Goal: Information Seeking & Learning: Learn about a topic

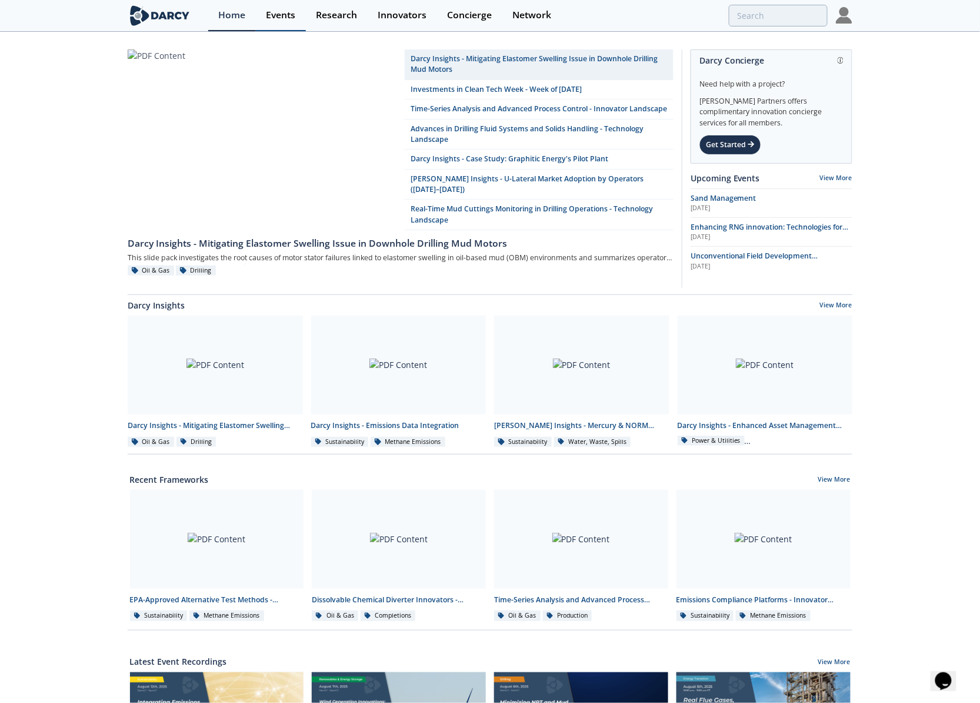
click at [278, 24] on link "Events" at bounding box center [281, 15] width 50 height 31
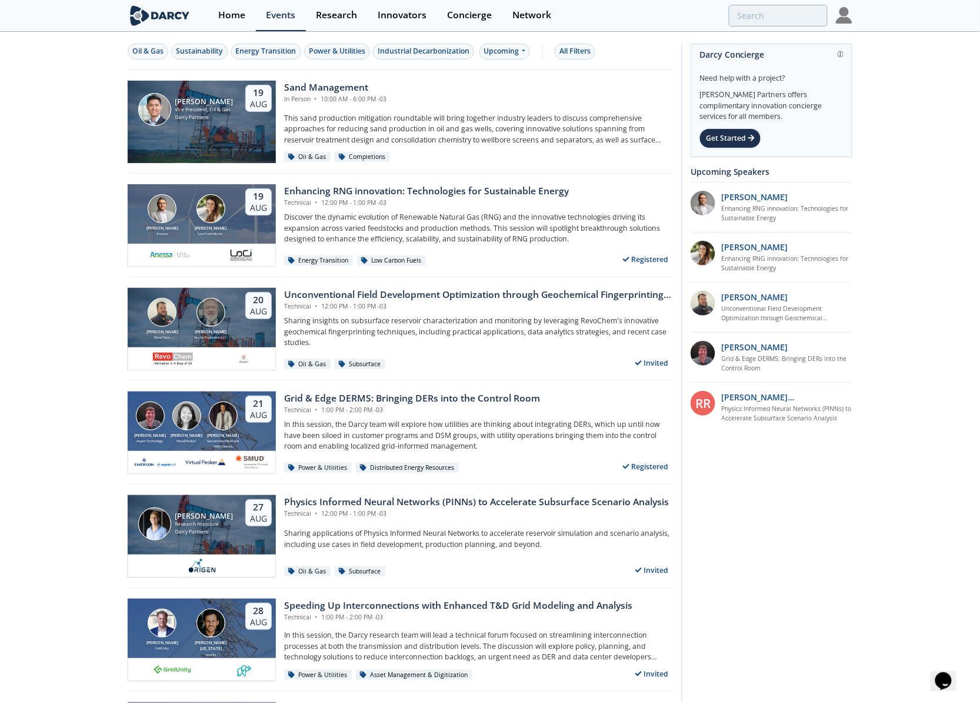
click at [340, 59] on div "Oil & Gas Sustainability Energy Transition Power & Utilities Industrial Decarbo…" at bounding box center [401, 51] width 546 height 37
click at [339, 56] on div "Power & Utilities" at bounding box center [337, 51] width 56 height 11
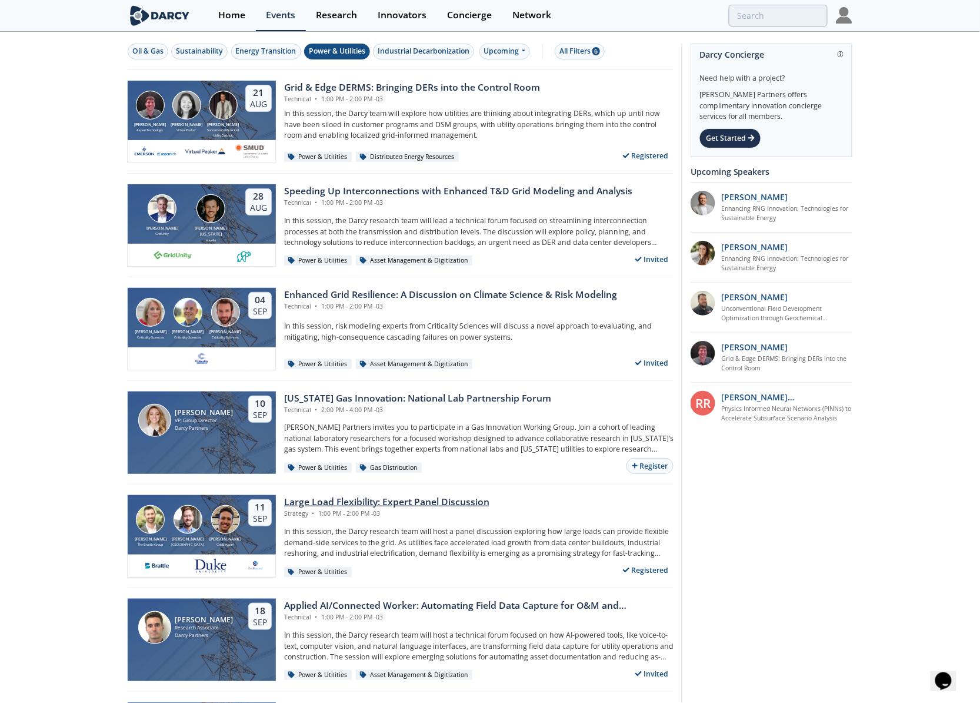
click at [369, 513] on div "Strategy • 1:00 PM - 2:00 PM -03" at bounding box center [386, 513] width 205 height 9
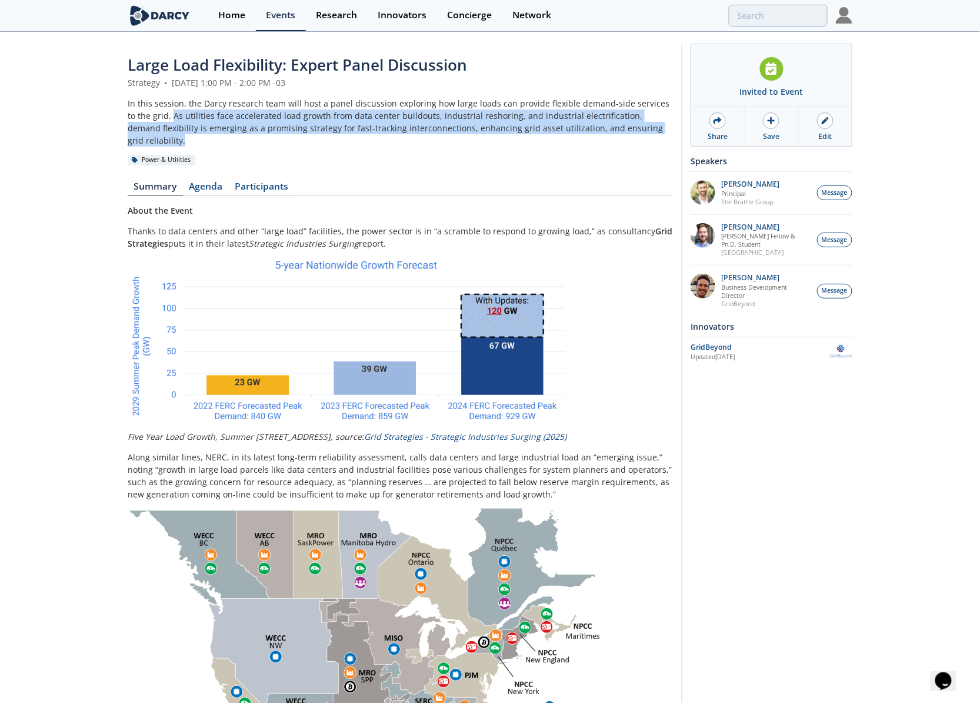
drag, startPoint x: 161, startPoint y: 119, endPoint x: 670, endPoint y: 131, distance: 509.2
click at [670, 131] on div "In this session, the Darcy research team will host a panel discussion exploring…" at bounding box center [401, 121] width 546 height 49
copy div "As utilities face accelerated load growth from data center buildouts, industria…"
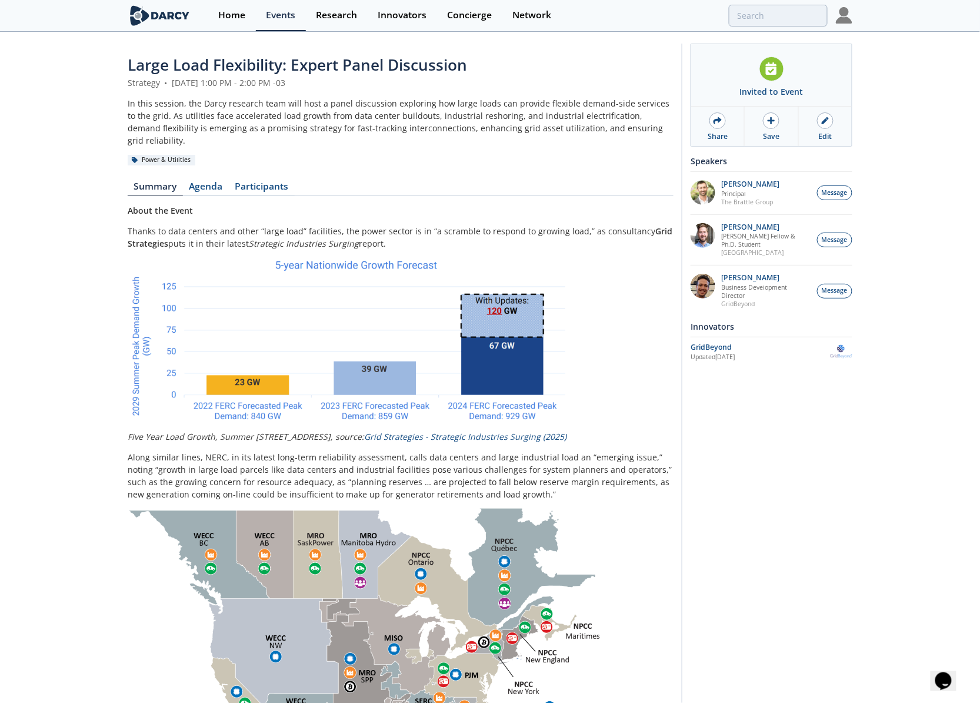
click at [247, 65] on span "Large Load Flexibility: Expert Panel Discussion" at bounding box center [298, 64] width 340 height 21
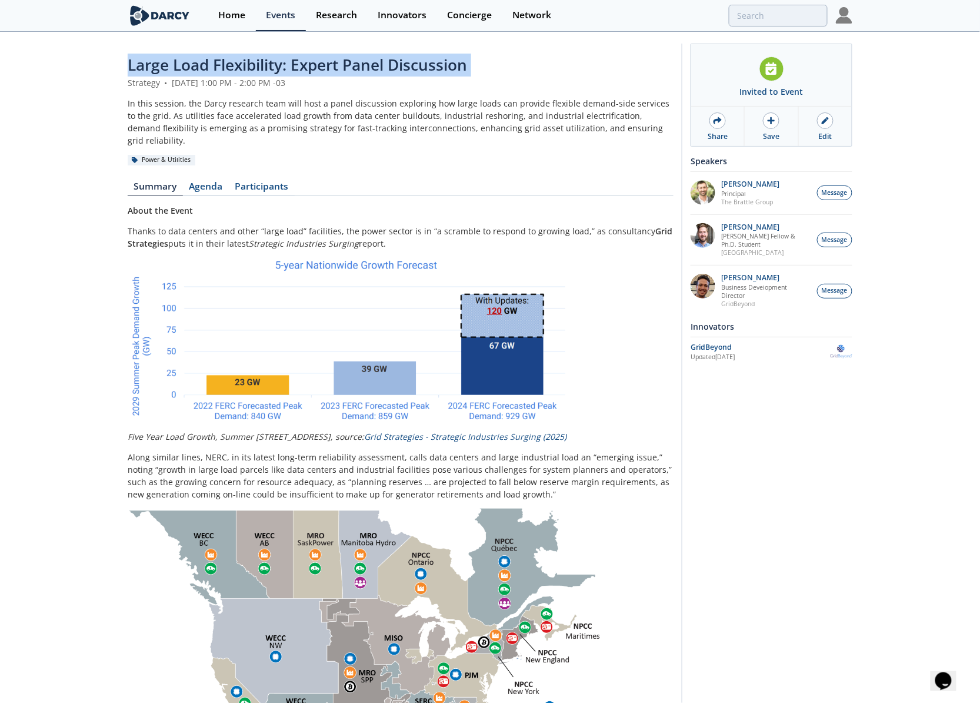
click at [247, 65] on span "Large Load Flexibility: Expert Panel Discussion" at bounding box center [298, 64] width 340 height 21
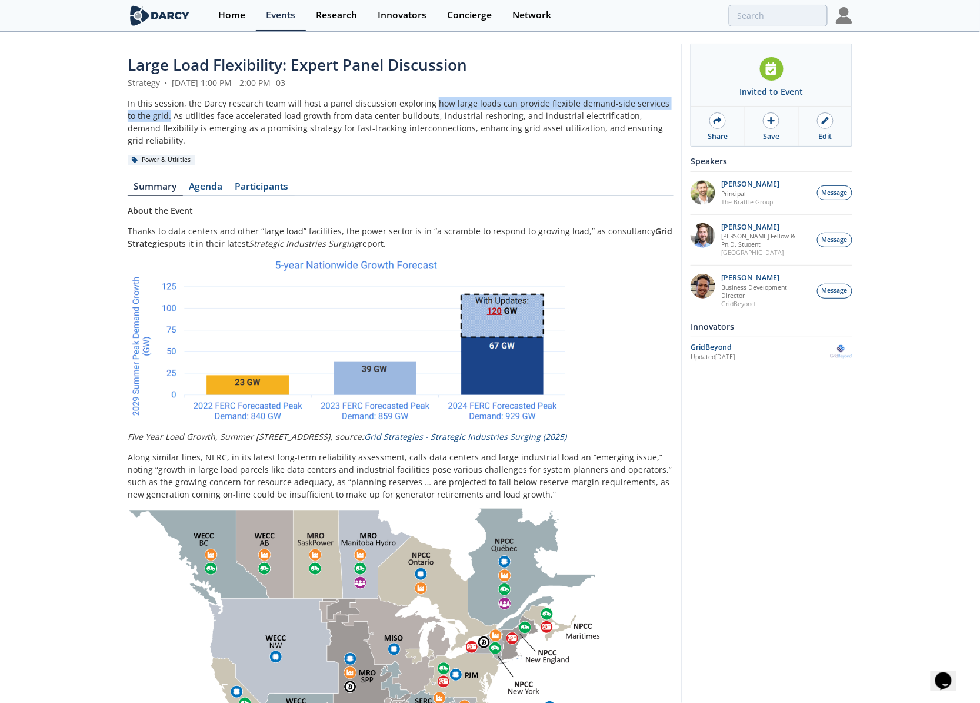
drag, startPoint x: 160, startPoint y: 116, endPoint x: 428, endPoint y: 102, distance: 268.7
click at [428, 102] on div "In this session, the Darcy research team will host a panel discussion exploring…" at bounding box center [401, 121] width 546 height 49
copy div "how large loads can provide flexible demand-side services to the grid."
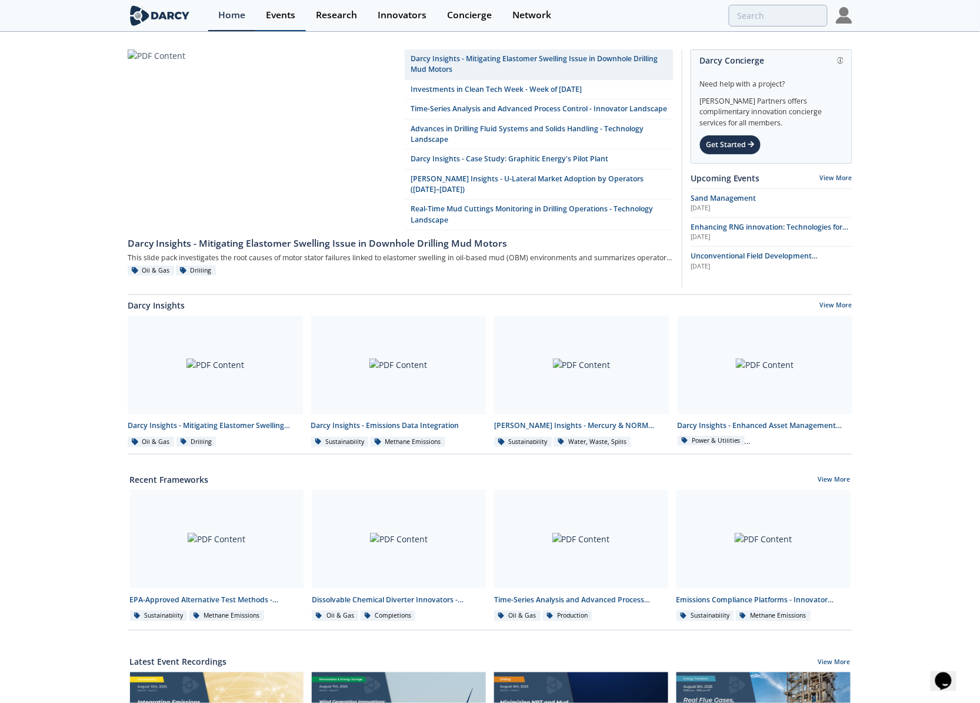
click at [266, 18] on div "Events" at bounding box center [280, 15] width 29 height 9
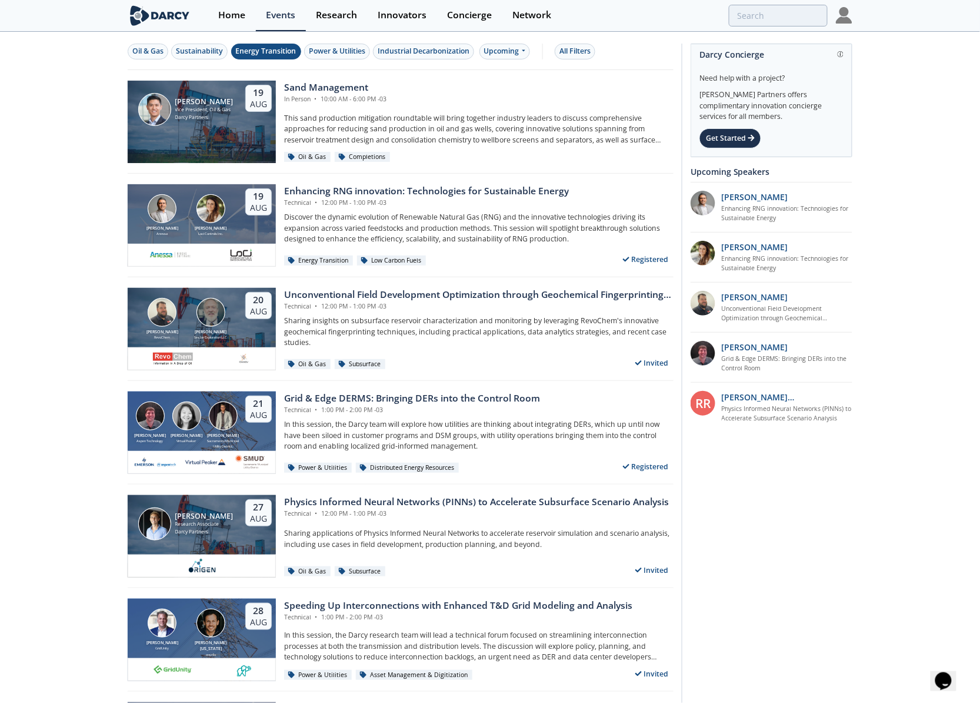
click at [267, 52] on div "Energy Transition" at bounding box center [266, 51] width 61 height 11
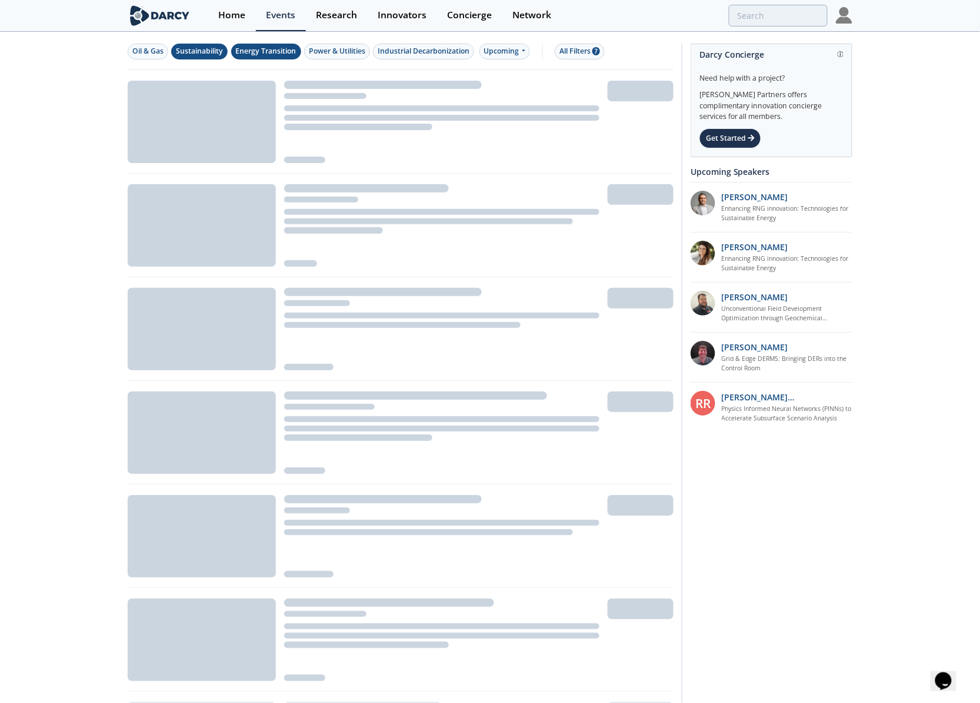
click at [212, 52] on div "Sustainability" at bounding box center [199, 51] width 47 height 11
click at [294, 48] on div "Energy Transition" at bounding box center [266, 51] width 61 height 11
click at [345, 48] on div "Power & Utilities" at bounding box center [337, 51] width 56 height 11
click at [269, 51] on div "Energy Transition" at bounding box center [266, 51] width 61 height 11
click at [201, 51] on div "Sustainability" at bounding box center [199, 51] width 47 height 11
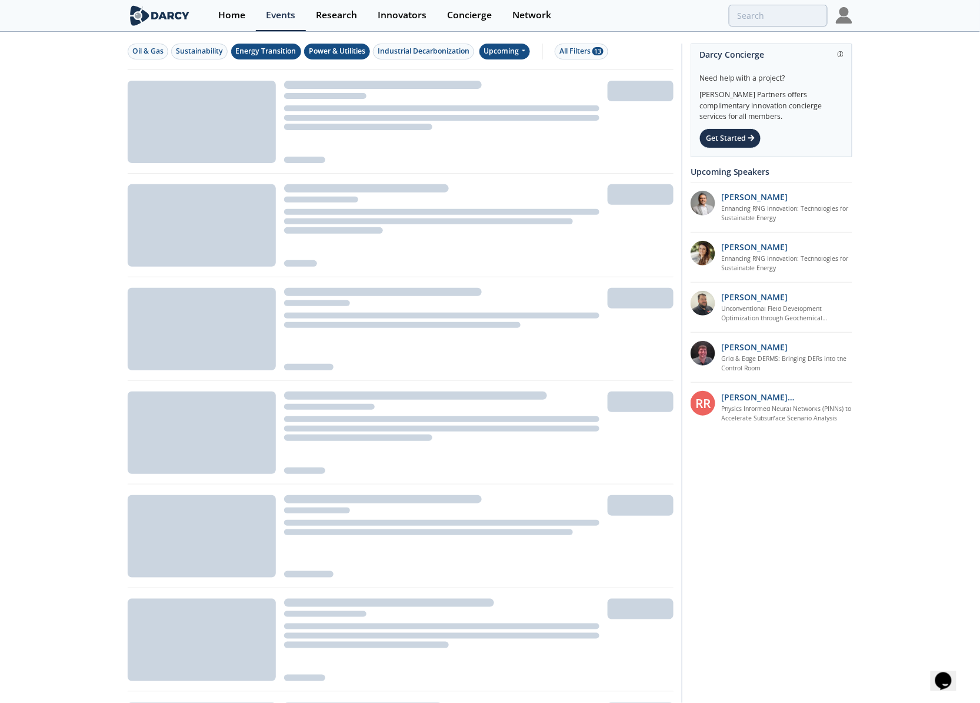
click at [527, 56] on div "Upcoming" at bounding box center [505, 52] width 51 height 16
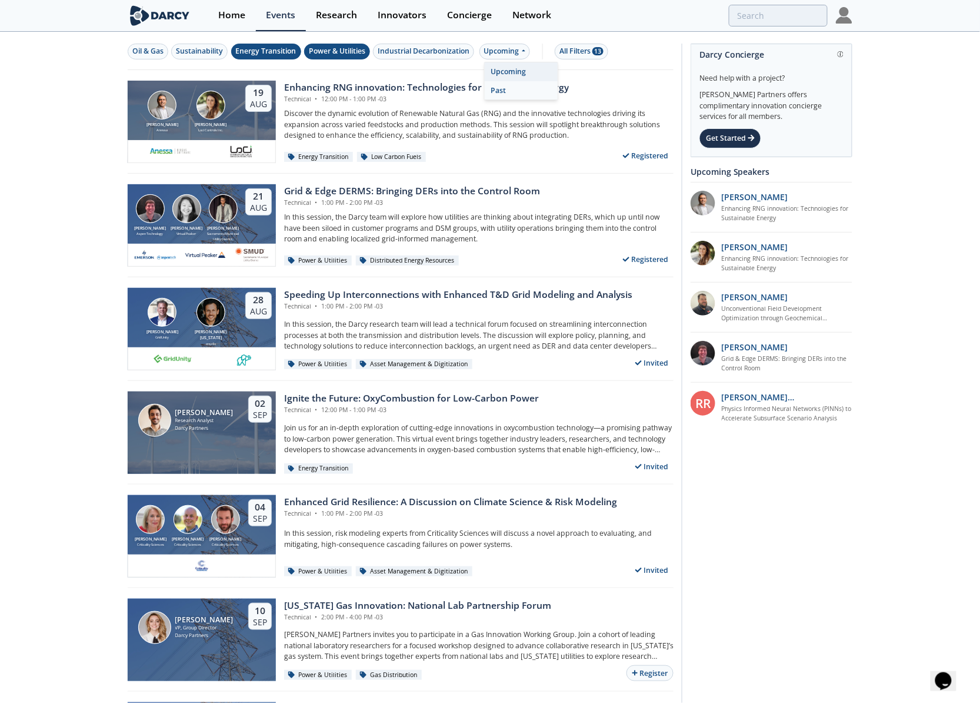
click at [536, 94] on div "Past" at bounding box center [521, 90] width 73 height 19
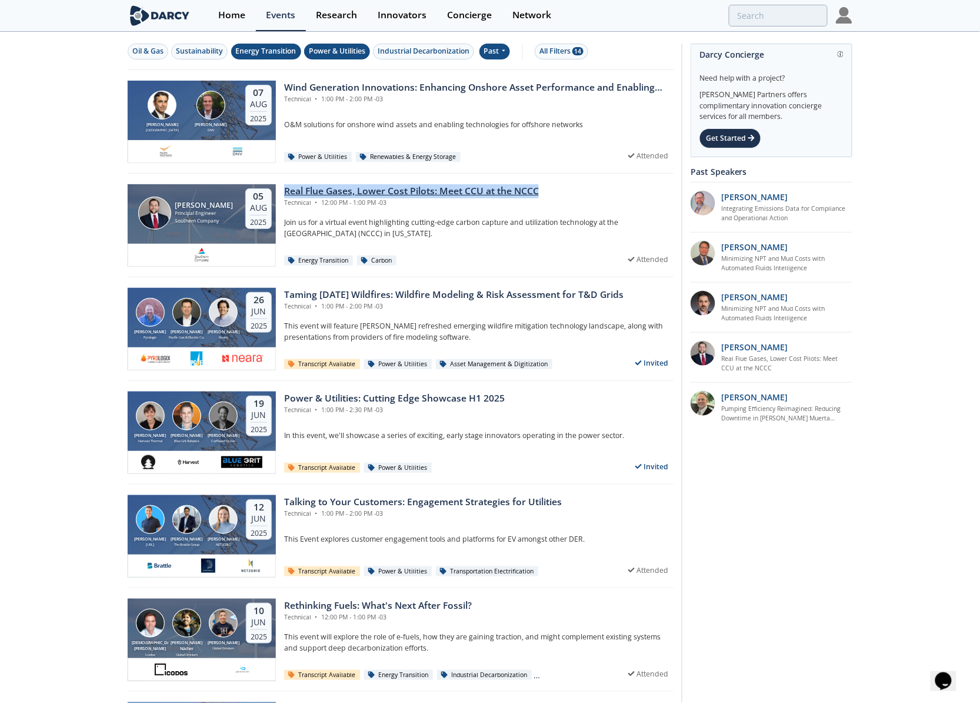
drag, startPoint x: 280, startPoint y: 180, endPoint x: 551, endPoint y: 195, distance: 271.7
click at [551, 195] on div "John Carroll Principal Engineer Southern Company 05 Aug 2025 Real Flue Gases, L…" at bounding box center [401, 226] width 546 height 104
copy div "Real Flue Gases, Lower Cost Pilots: Meet CCU at the NCCC"
click at [405, 84] on div "Wind Generation Innovations: Enhancing Onshore Asset Performance and Enabling O…" at bounding box center [479, 88] width 390 height 14
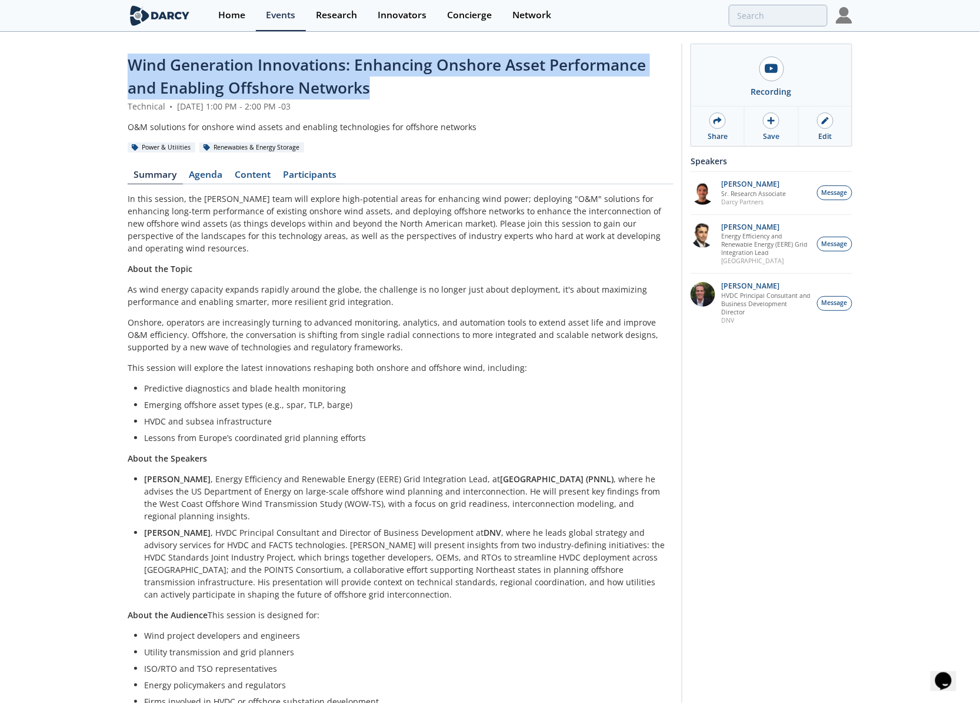
drag, startPoint x: 391, startPoint y: 91, endPoint x: 126, endPoint y: 65, distance: 266.6
click at [126, 65] on div "Wind Generation Innovations: Enhancing Onshore Asset Performance and Enabling O…" at bounding box center [490, 409] width 980 height 753
copy span "Wind Generation Innovations: Enhancing Onshore Asset Performance and Enabling O…"
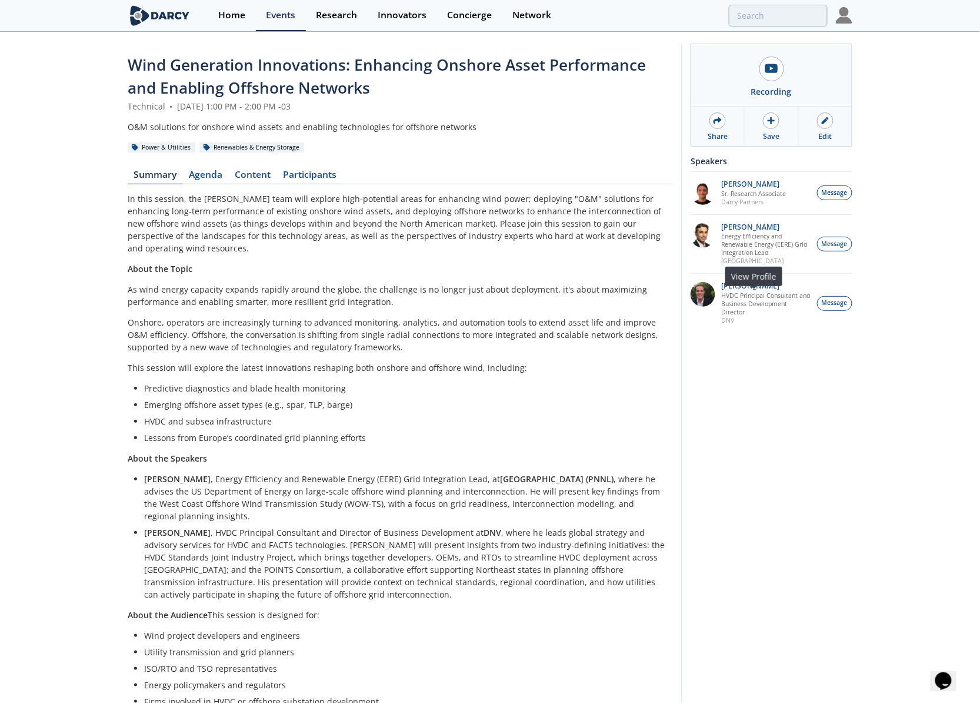
click at [705, 319] on div at bounding box center [703, 303] width 25 height 42
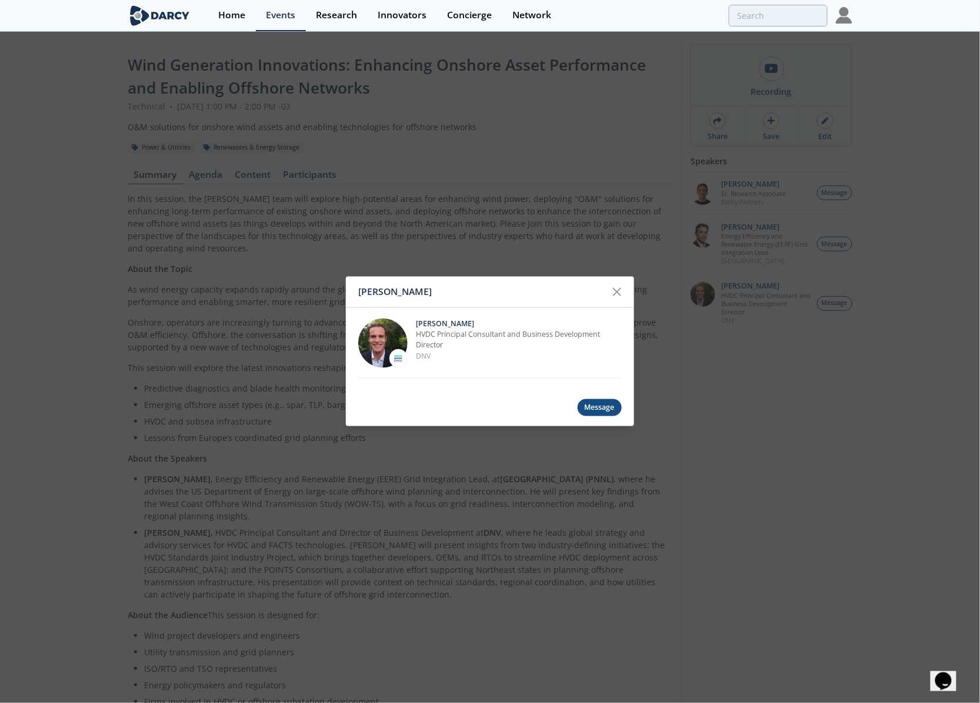
click at [708, 312] on div "Morgan Putnam Morgan Putnam HVDC Principal Consultant and Business Development …" at bounding box center [490, 351] width 980 height 703
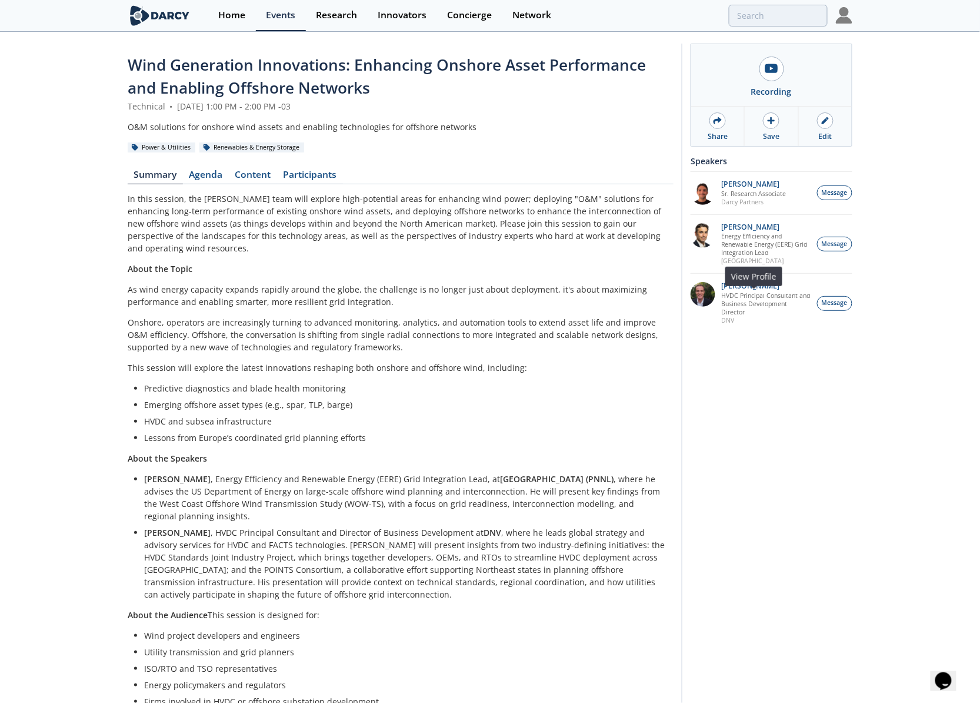
click at [698, 307] on img at bounding box center [703, 294] width 25 height 25
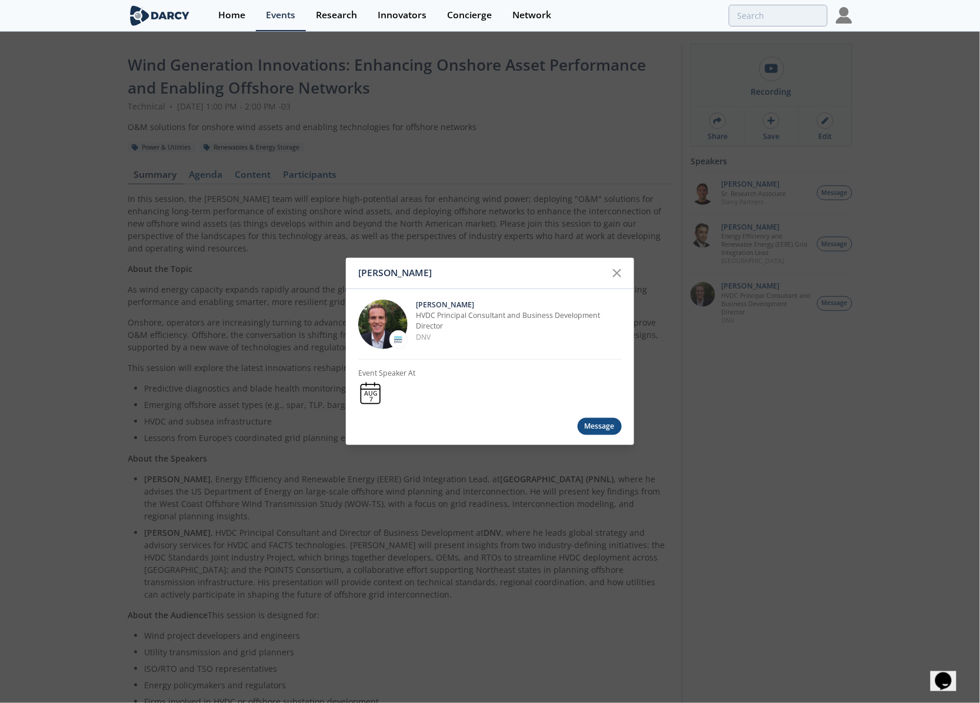
drag, startPoint x: 618, startPoint y: 270, endPoint x: 637, endPoint y: 269, distance: 18.9
click at [619, 270] on icon at bounding box center [617, 273] width 14 height 14
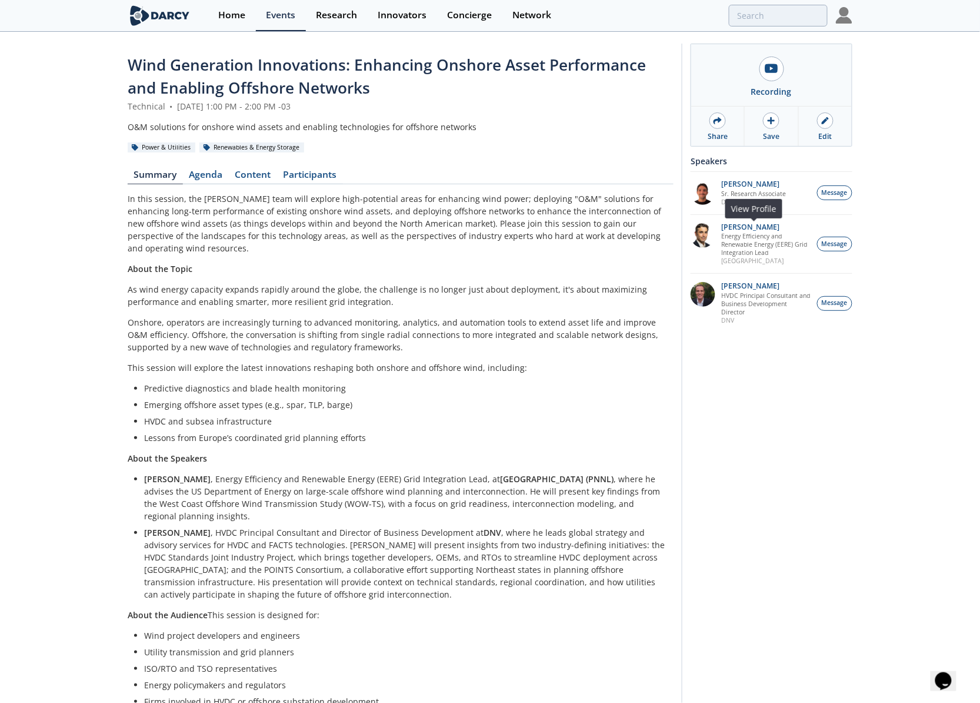
click at [713, 237] on img at bounding box center [703, 235] width 25 height 25
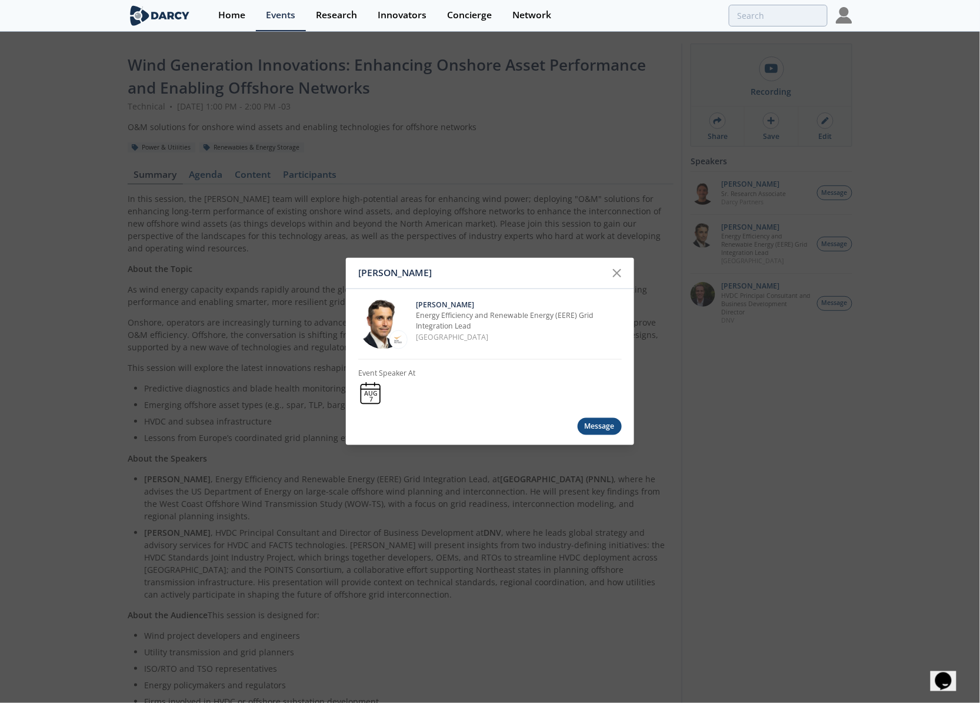
drag, startPoint x: 574, startPoint y: 132, endPoint x: 599, endPoint y: 195, distance: 67.6
click at [574, 132] on div "Travis Douville Travis Douville Energy Efficiency and Renewable Energy (EERE) G…" at bounding box center [490, 351] width 980 height 703
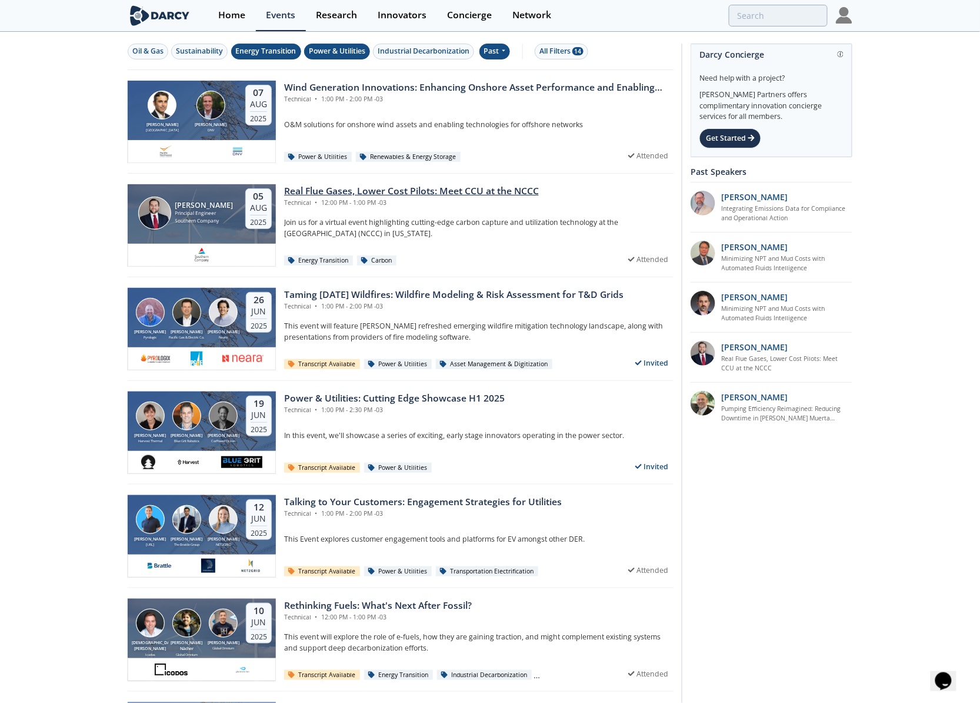
click at [308, 191] on div "Real Flue Gases, Lower Cost Pilots: Meet CCU at the NCCC" at bounding box center [411, 191] width 255 height 14
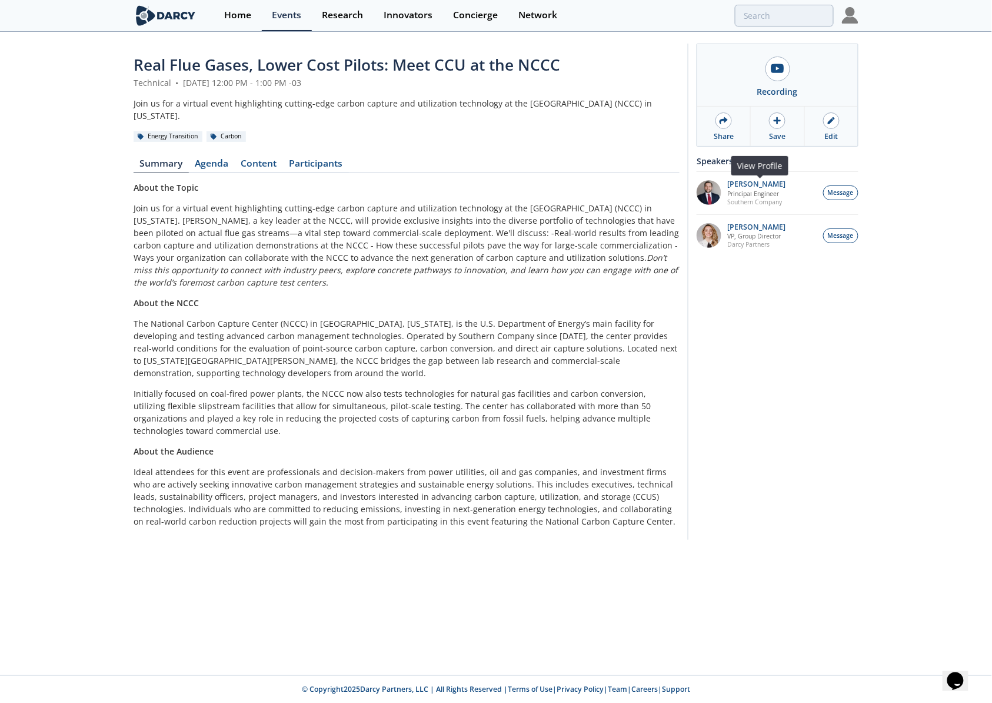
click at [706, 197] on img at bounding box center [709, 192] width 25 height 25
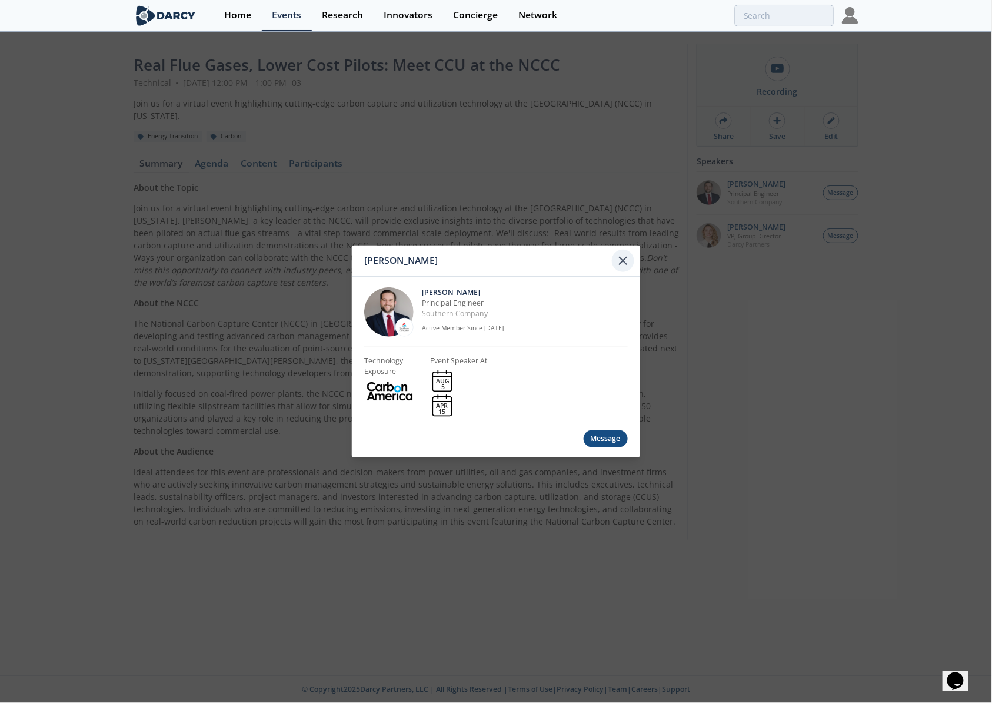
click at [627, 262] on icon at bounding box center [623, 261] width 14 height 14
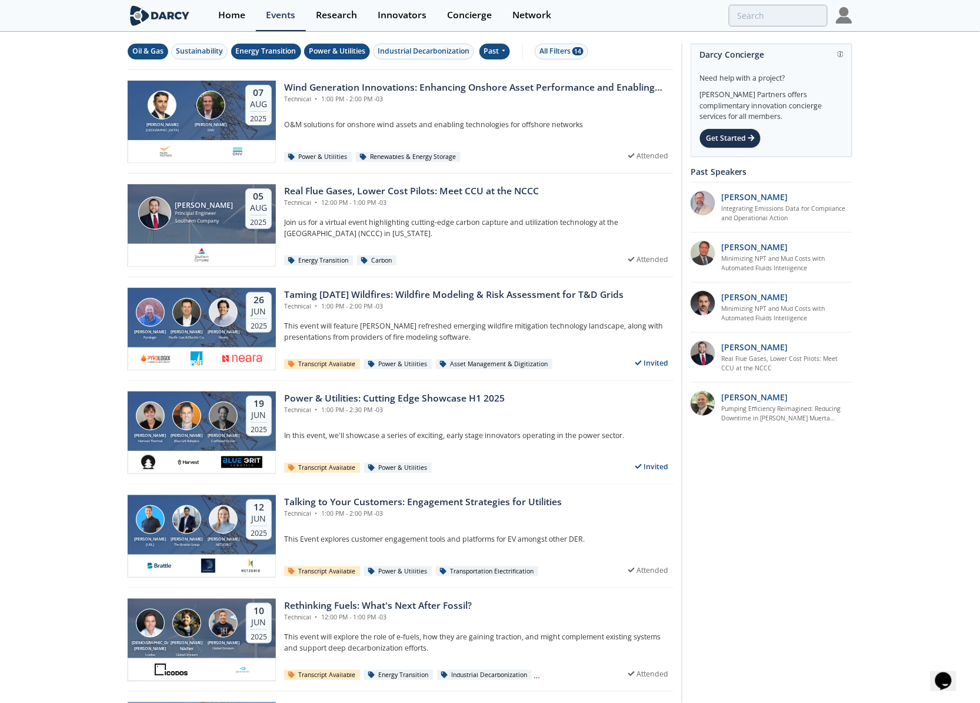
click at [141, 49] on div "Oil & Gas" at bounding box center [147, 51] width 31 height 11
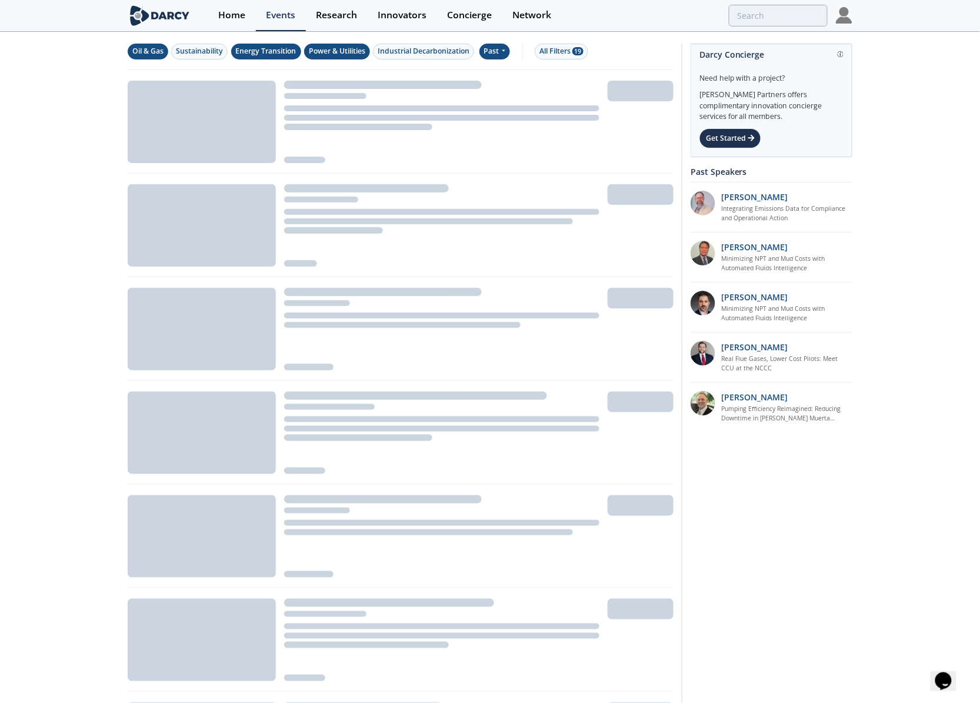
click at [155, 55] on div "Oil & Gas" at bounding box center [147, 51] width 31 height 11
click at [284, 22] on link "Events" at bounding box center [281, 15] width 50 height 31
